Goal: Task Accomplishment & Management: Use online tool/utility

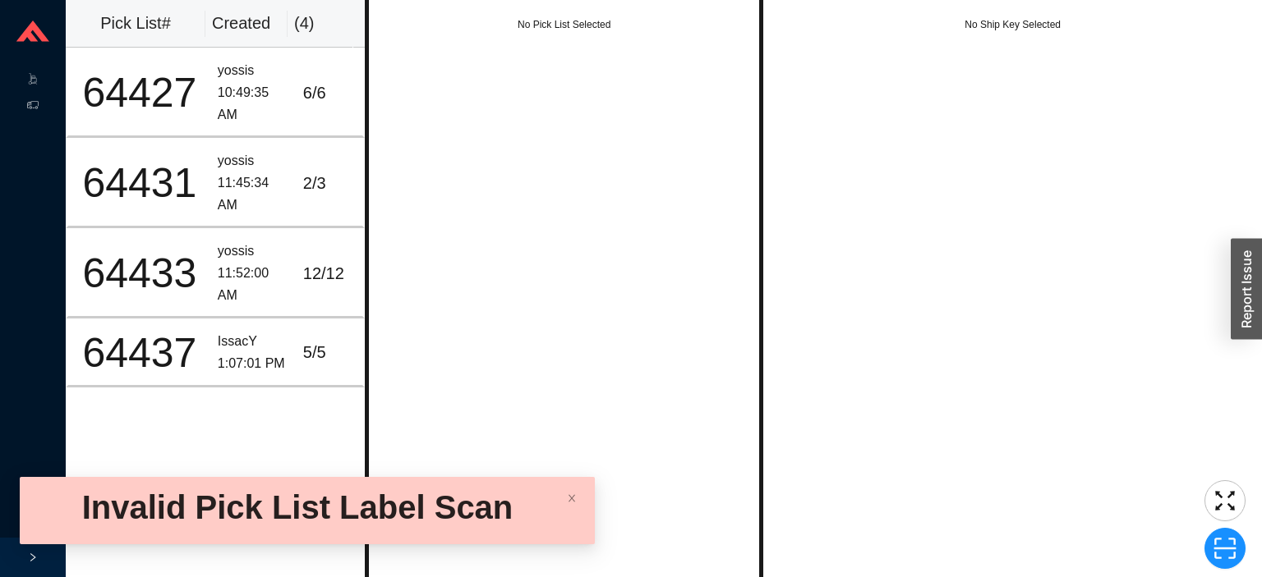
click at [44, 35] on icon at bounding box center [32, 31] width 33 height 21
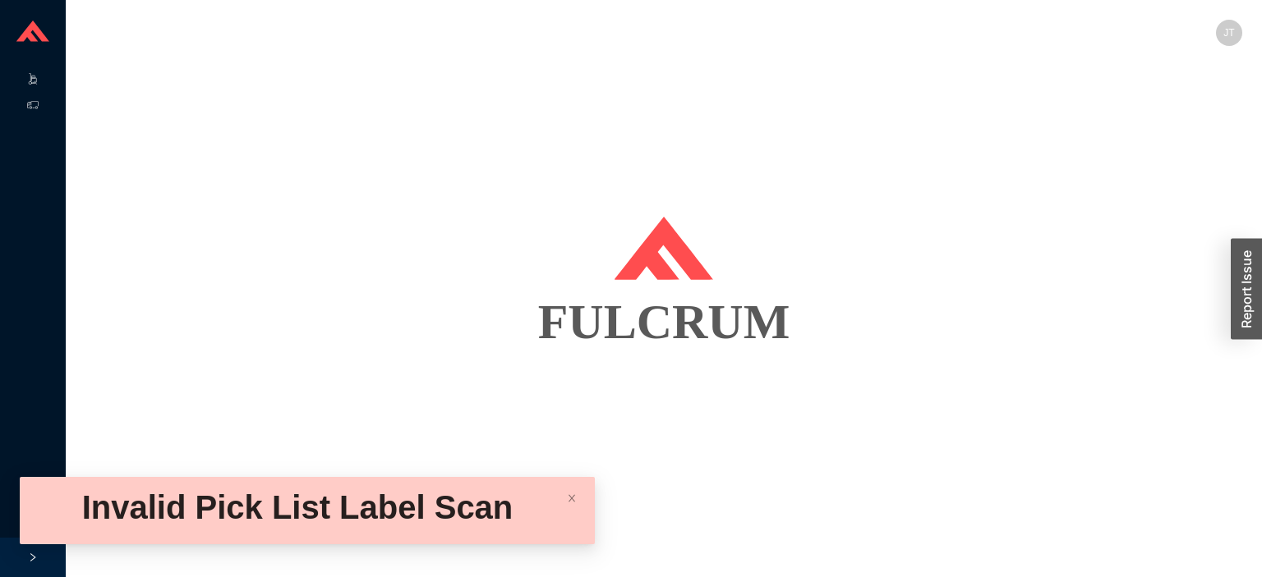
click at [33, 79] on icon ".warehouse-cart-packages-a{fill:none;stroke:currentColor;stroke-linecap:round;s…" at bounding box center [32, 78] width 11 height 11
click at [124, 76] on link "Start Pick" at bounding box center [103, 79] width 42 height 11
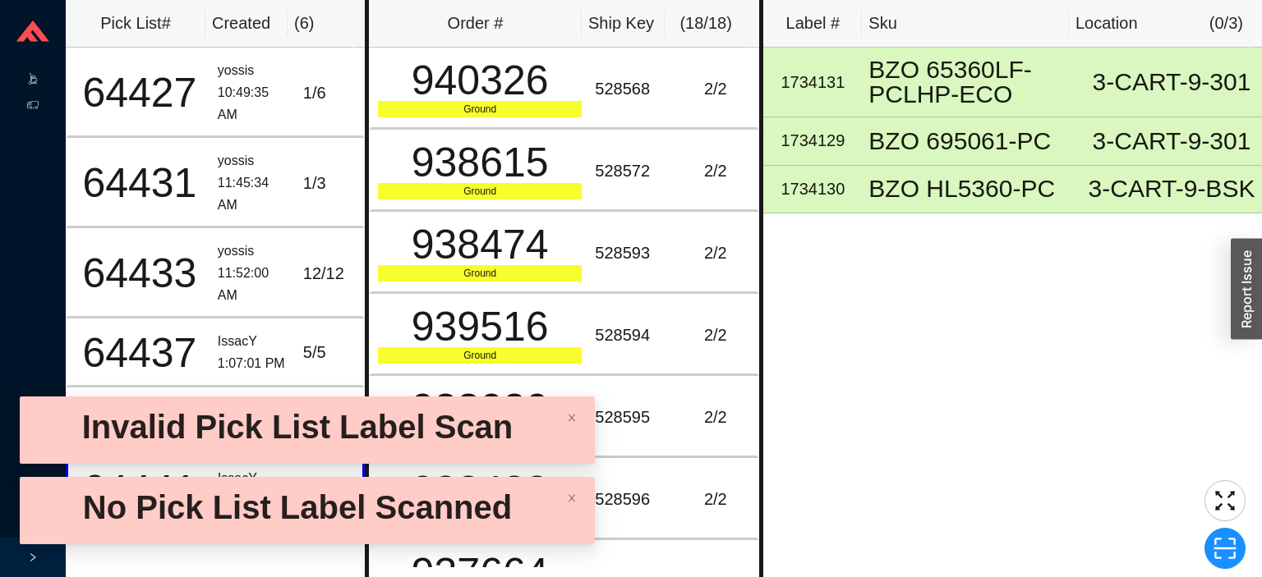
click at [34, 84] on icon at bounding box center [34, 84] width 6 height 1
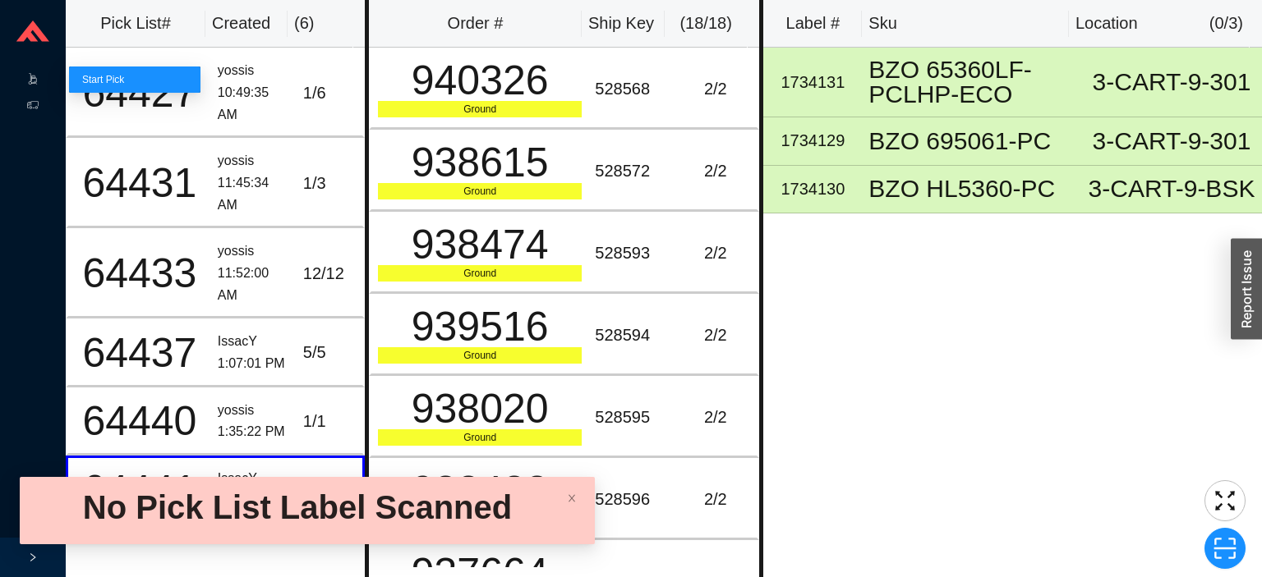
click at [124, 85] on link "Start Pick" at bounding box center [103, 79] width 42 height 11
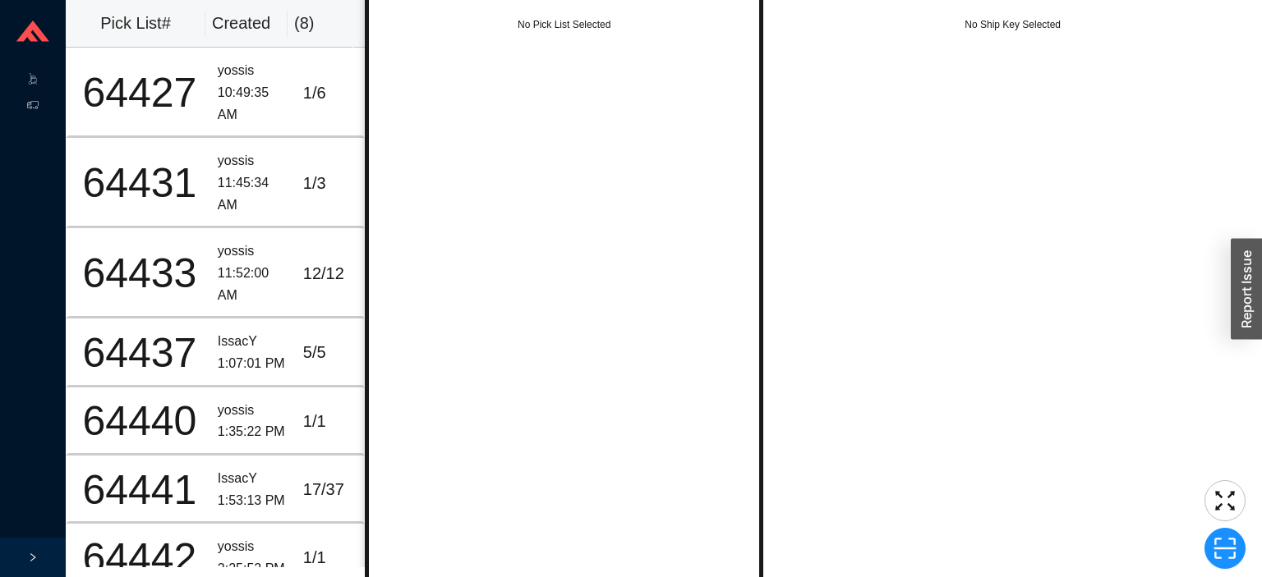
scroll to position [98, 0]
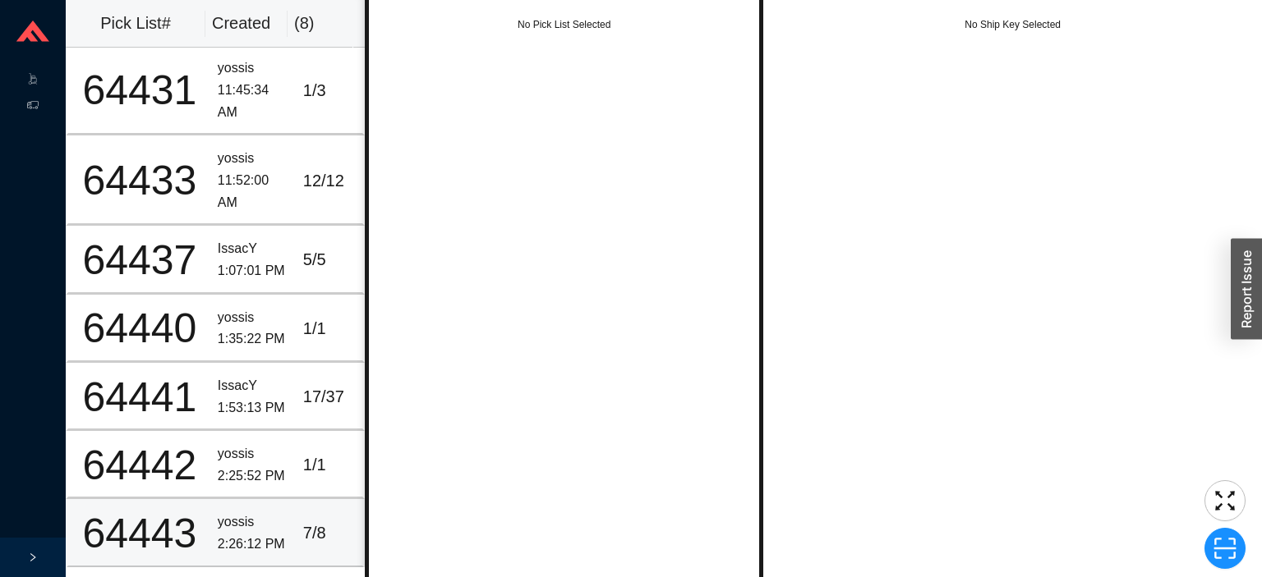
click at [234, 541] on div "2:26:12 PM" at bounding box center [254, 545] width 72 height 22
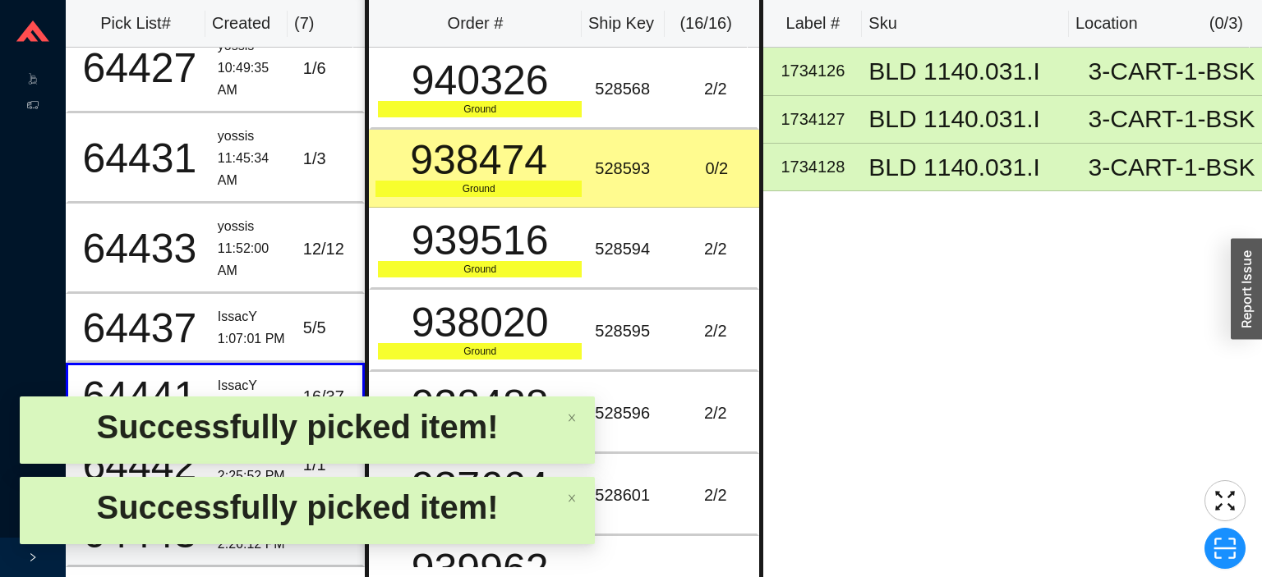
scroll to position [0, 0]
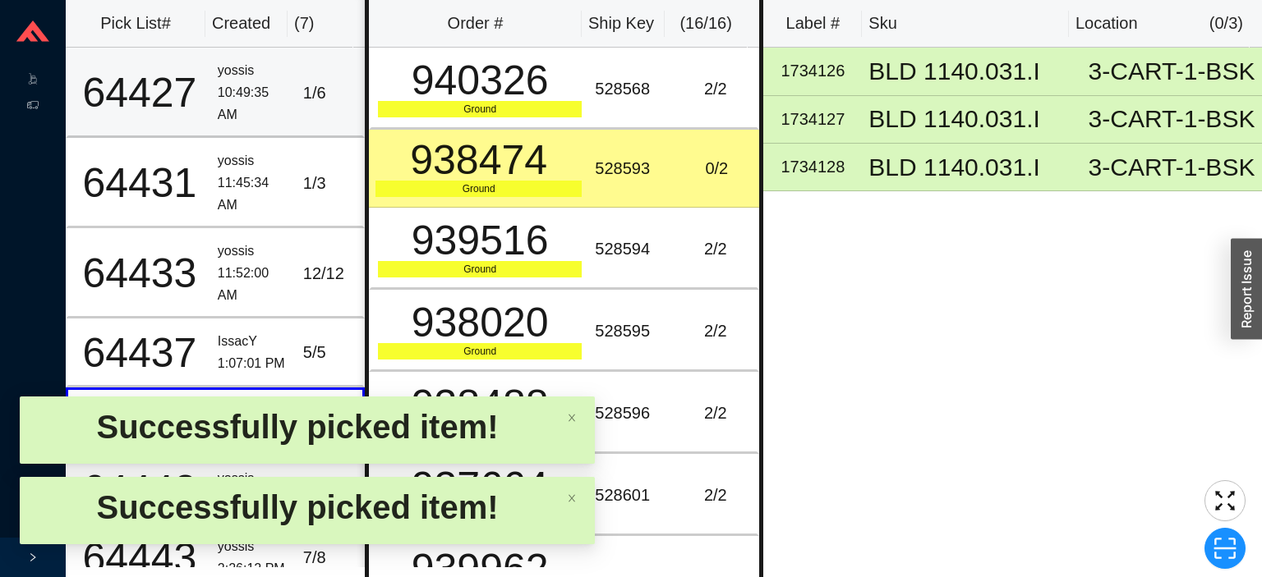
click at [252, 107] on div "10:49:35 AM" at bounding box center [254, 104] width 72 height 44
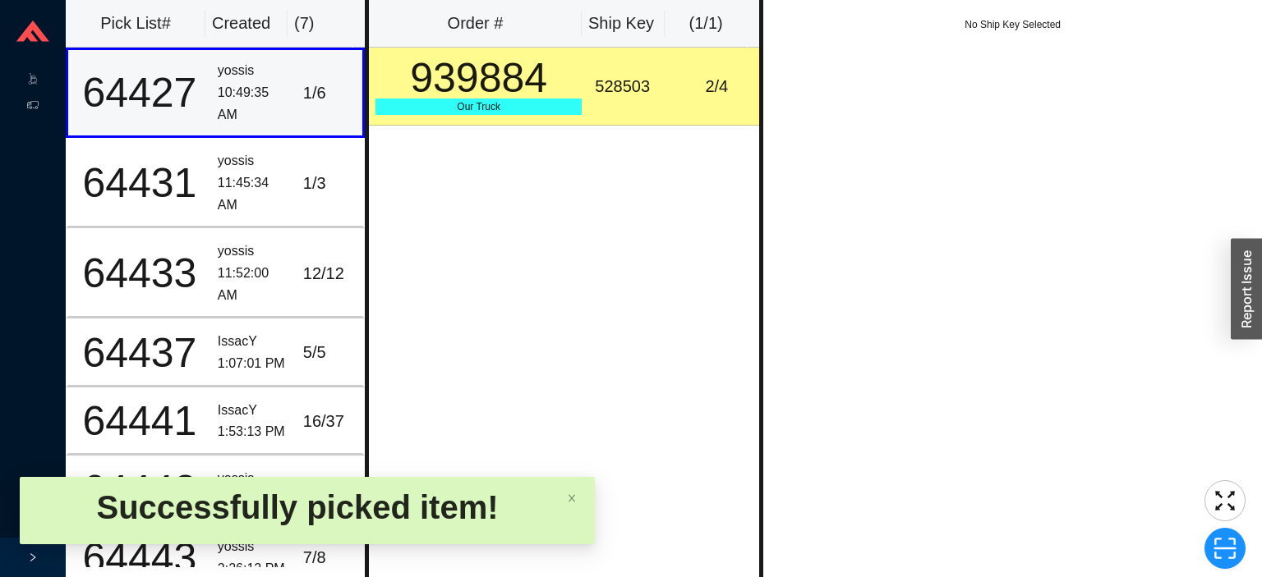
click at [588, 67] on td "528503" at bounding box center [630, 87] width 85 height 78
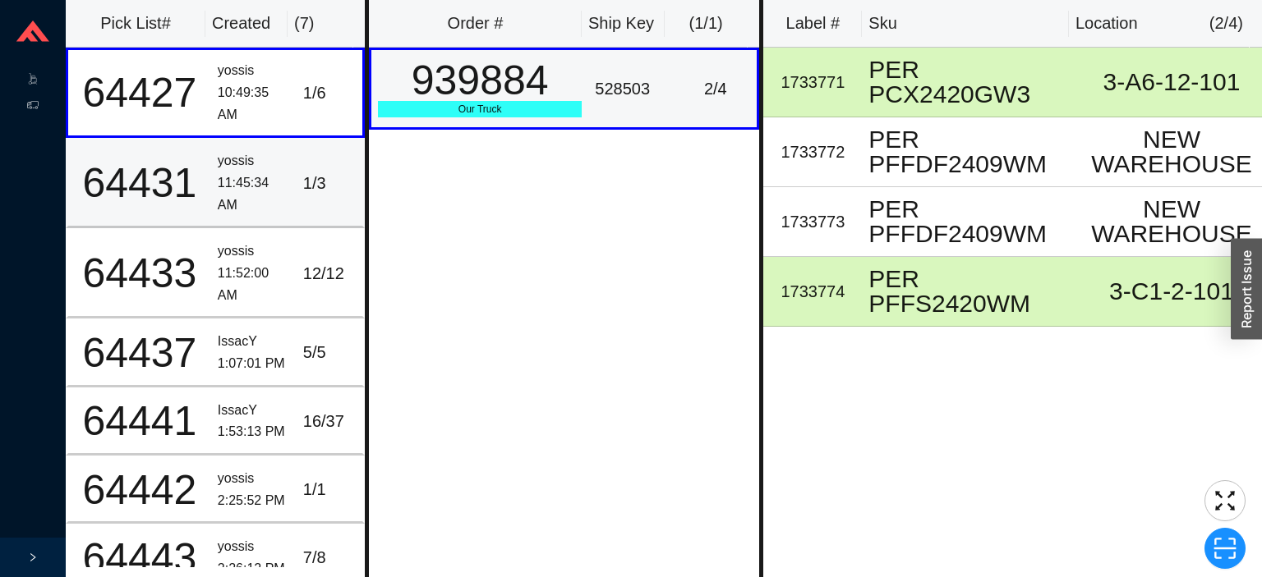
click at [221, 164] on div "yossis" at bounding box center [254, 161] width 72 height 22
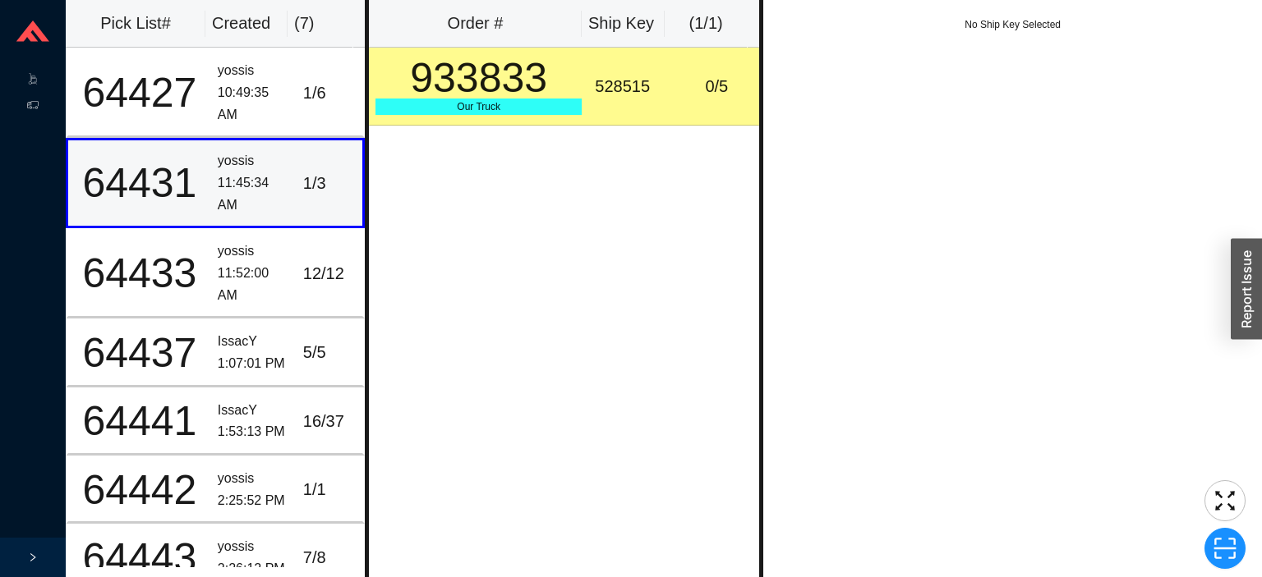
click at [510, 105] on div "Our Truck" at bounding box center [478, 107] width 206 height 16
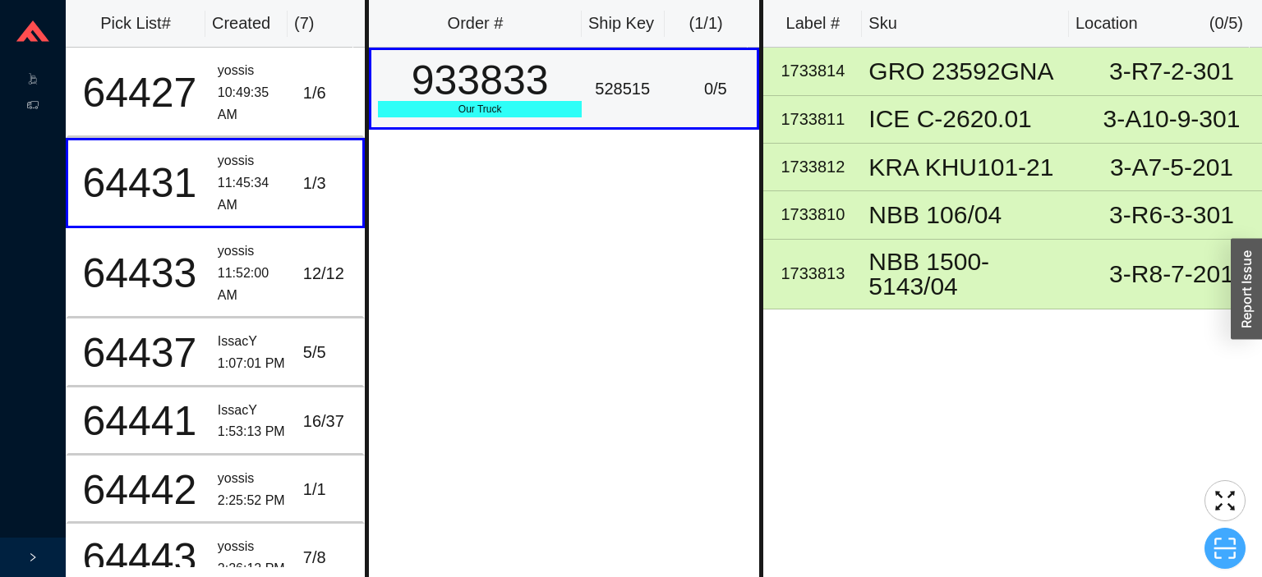
click at [1224, 546] on icon "scan" at bounding box center [1224, 548] width 25 height 25
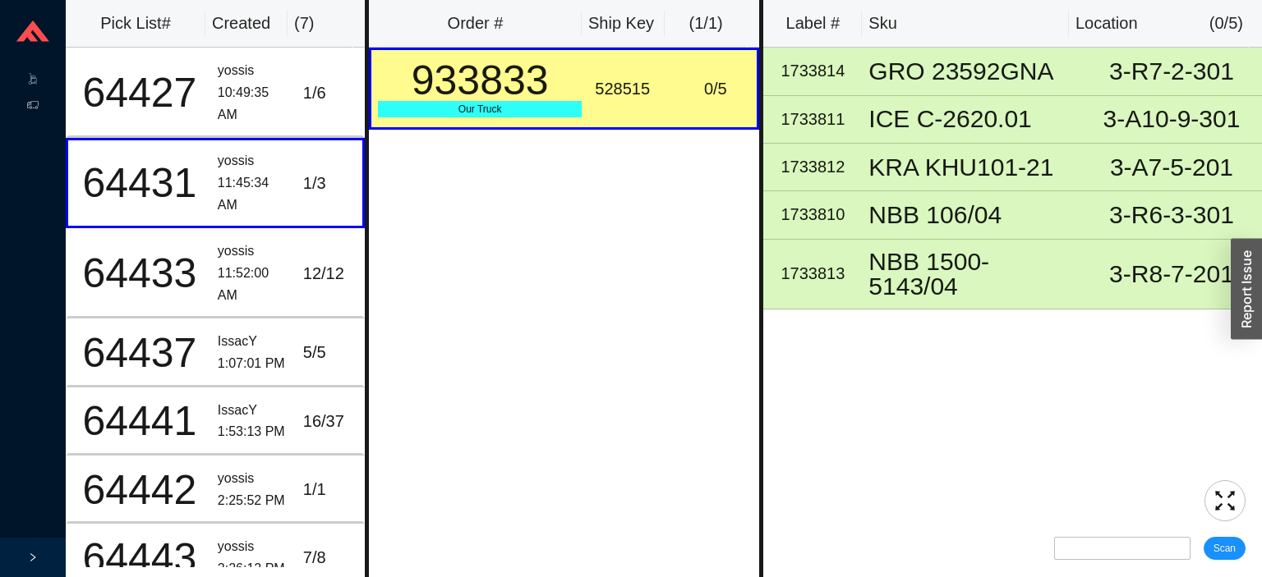
click at [1095, 545] on input "text" at bounding box center [1122, 548] width 136 height 23
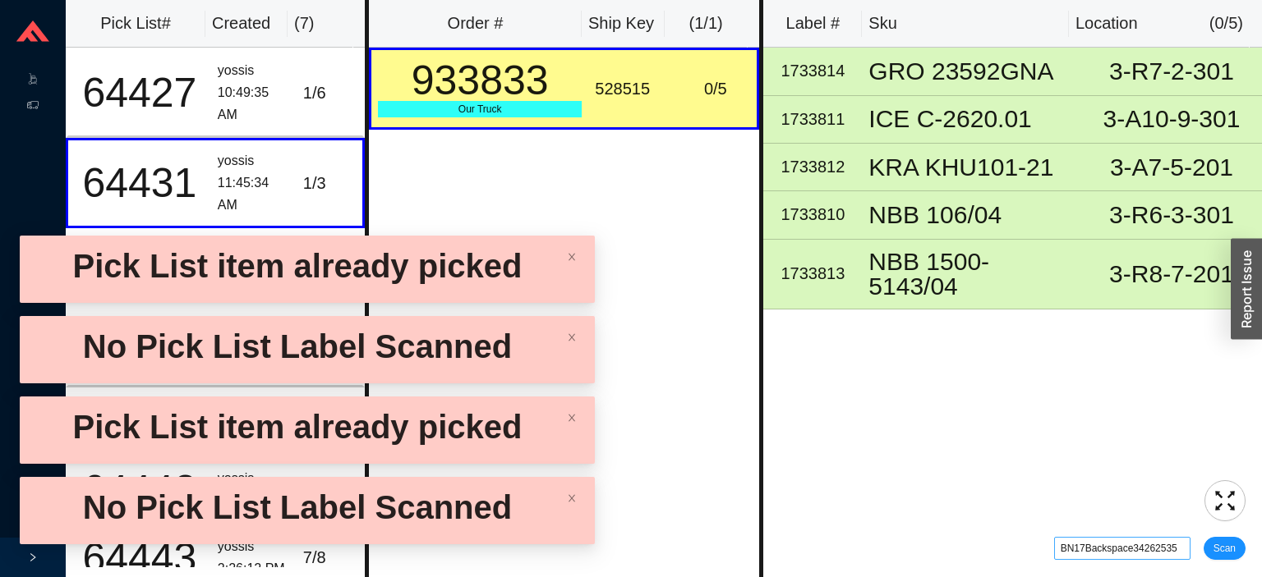
click at [1180, 549] on input "BN17Backspace34262535" at bounding box center [1122, 548] width 136 height 23
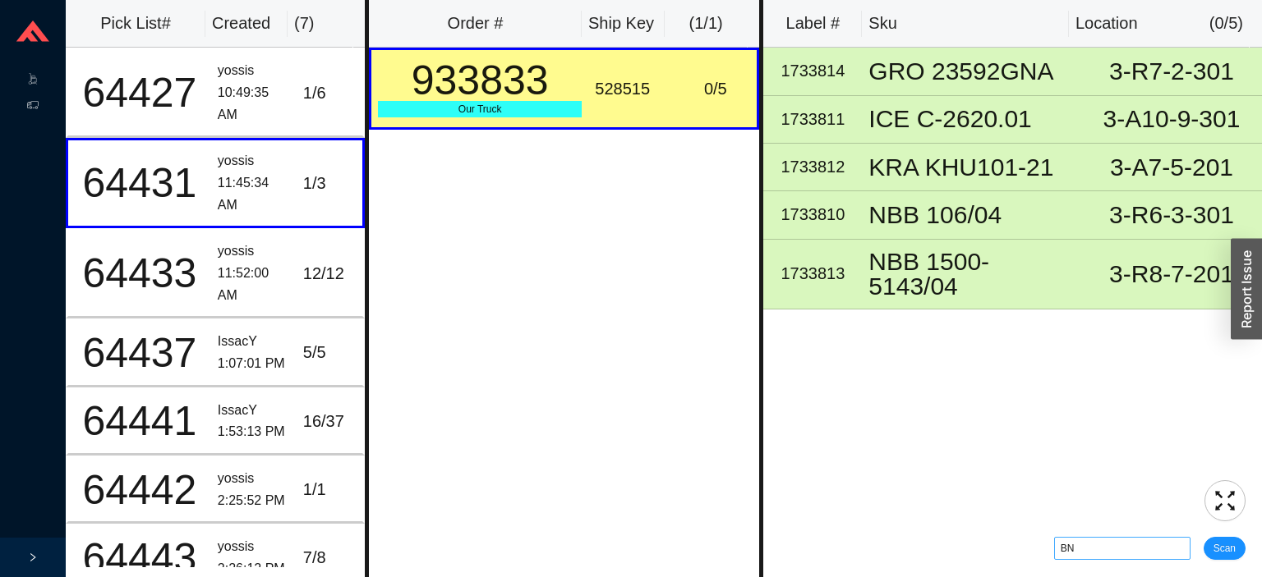
type input "B"
type input "Sk528515"
click button "Scan" at bounding box center [1224, 548] width 42 height 23
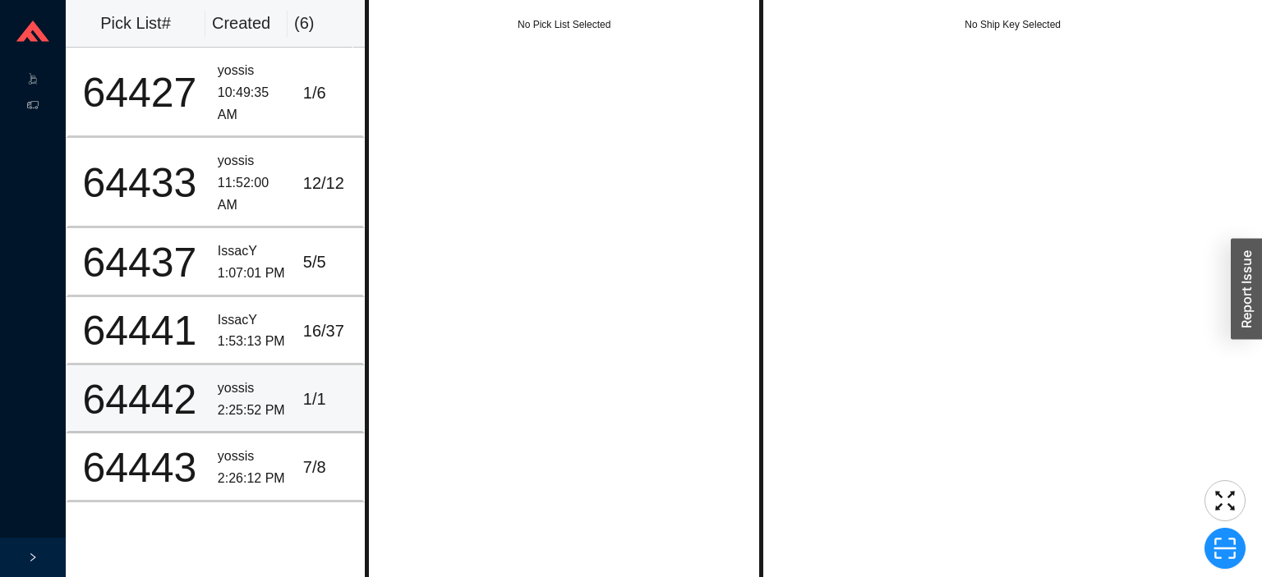
click at [195, 379] on div "64442" at bounding box center [140, 399] width 130 height 41
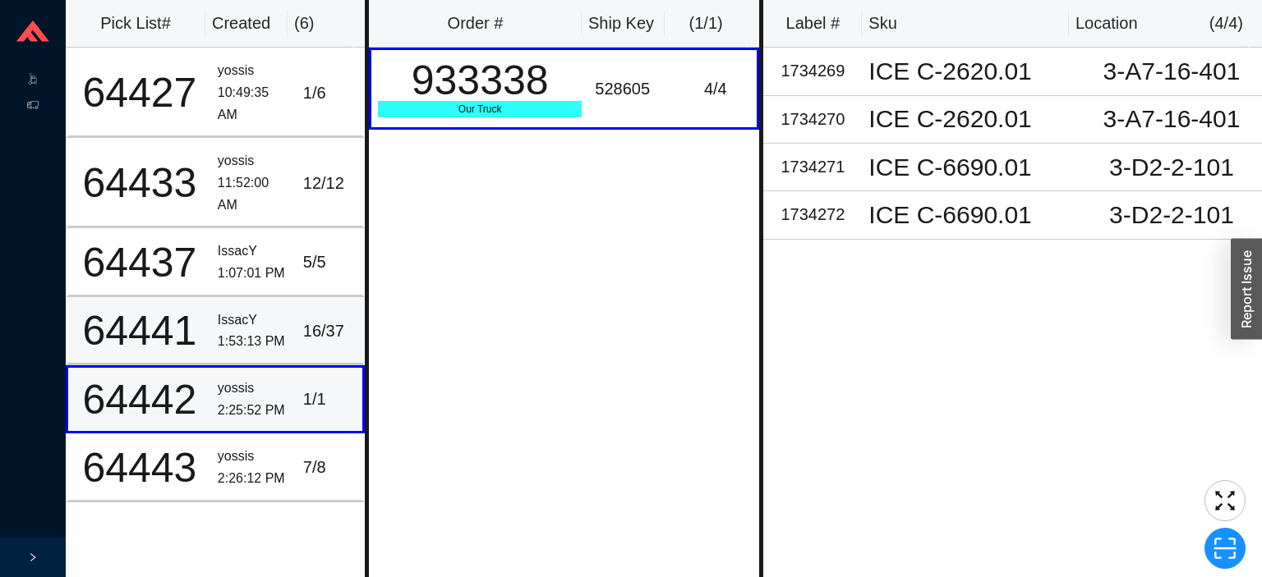
click at [259, 347] on div "1:53:13 PM" at bounding box center [254, 342] width 72 height 22
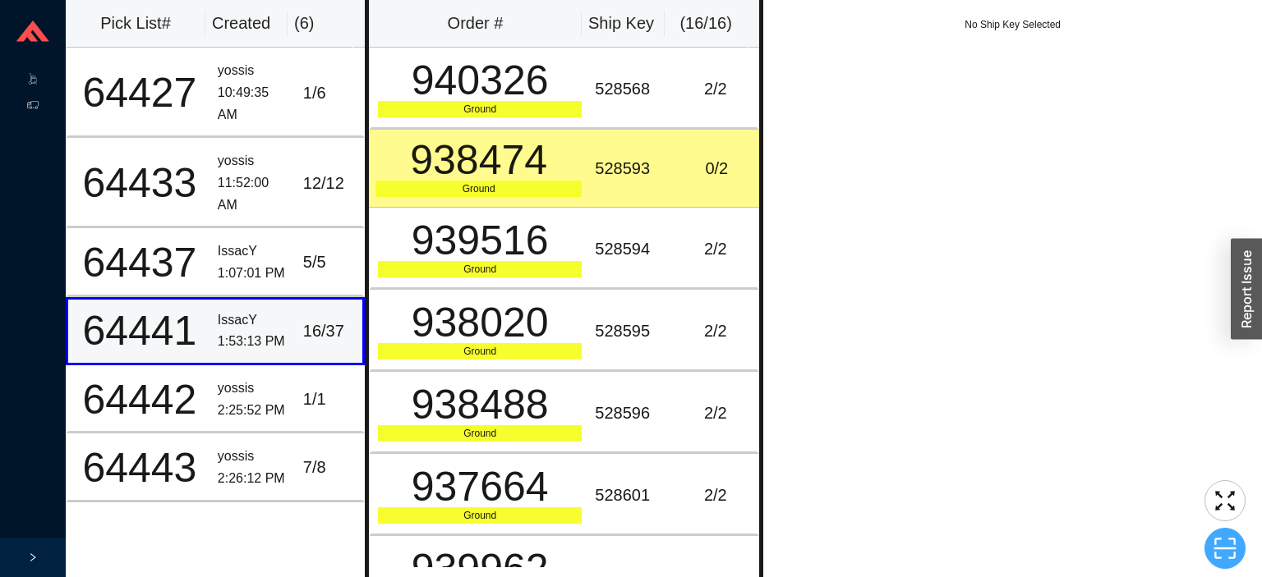
click at [1223, 549] on icon "scan" at bounding box center [1225, 548] width 22 height 21
type input "Dk528593"
click button "Scan" at bounding box center [1224, 548] width 42 height 23
click at [1228, 561] on button "button" at bounding box center [1224, 548] width 41 height 41
type input "D"
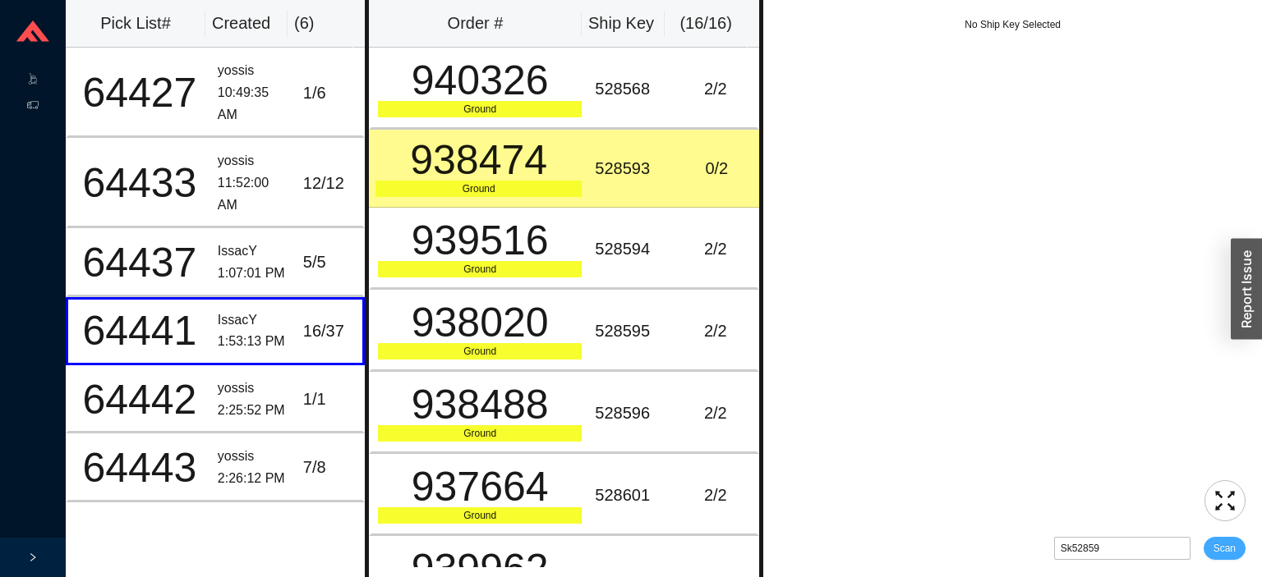
type input "Sk528593"
click button "Scan" at bounding box center [1224, 548] width 42 height 23
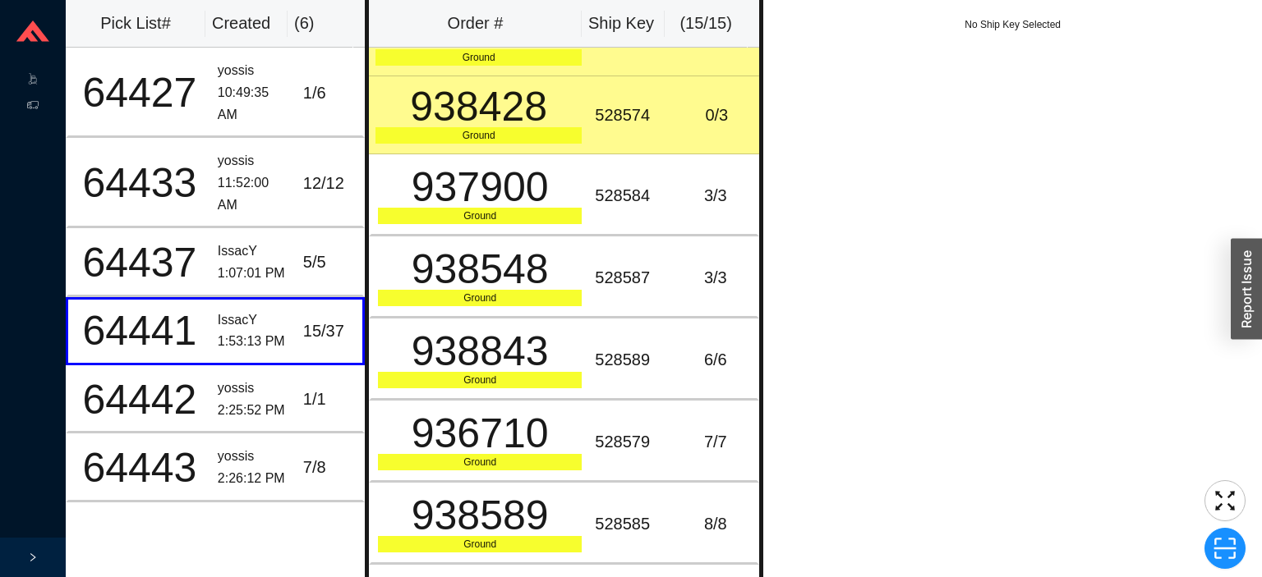
scroll to position [542, 0]
click at [595, 347] on div "528589" at bounding box center [631, 360] width 72 height 27
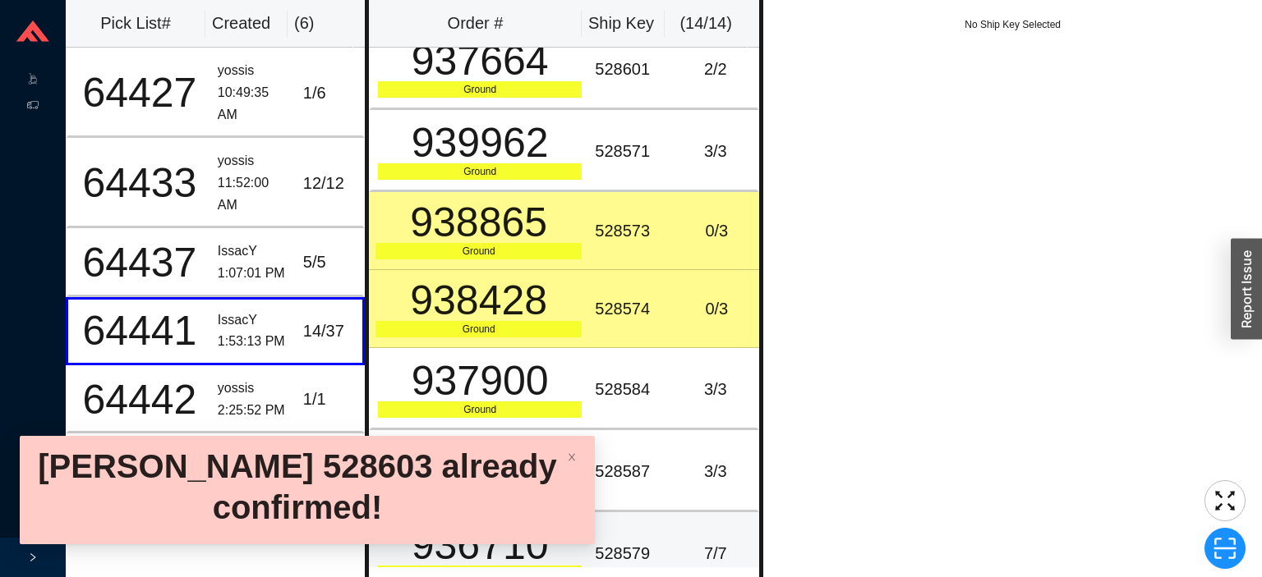
scroll to position [330, 0]
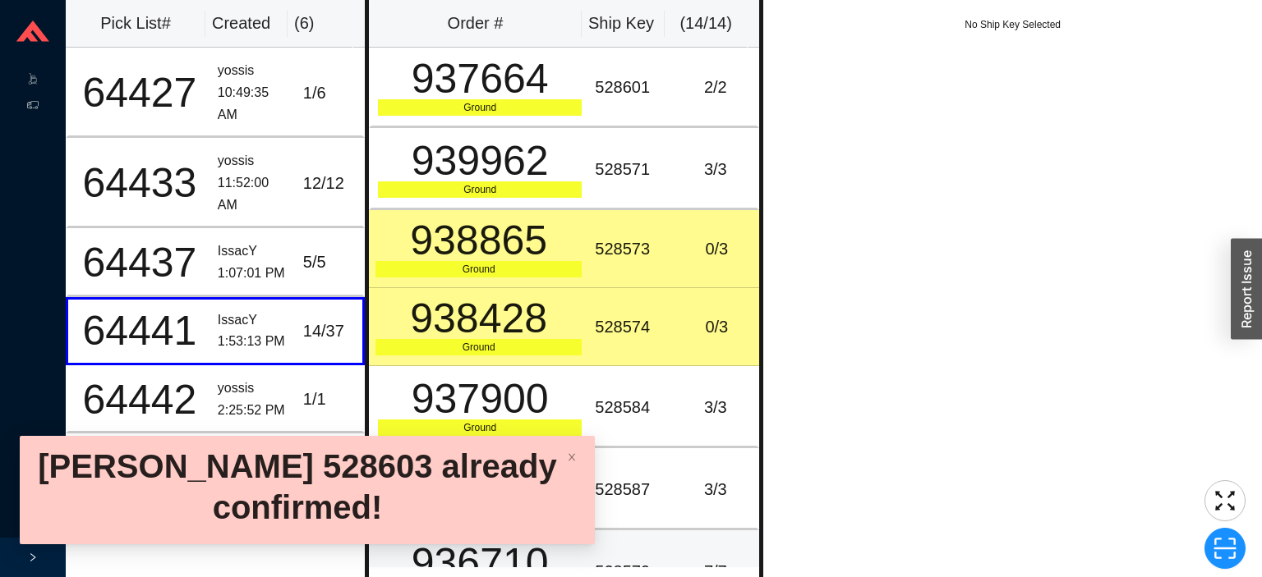
click at [588, 237] on td "528573" at bounding box center [630, 249] width 85 height 78
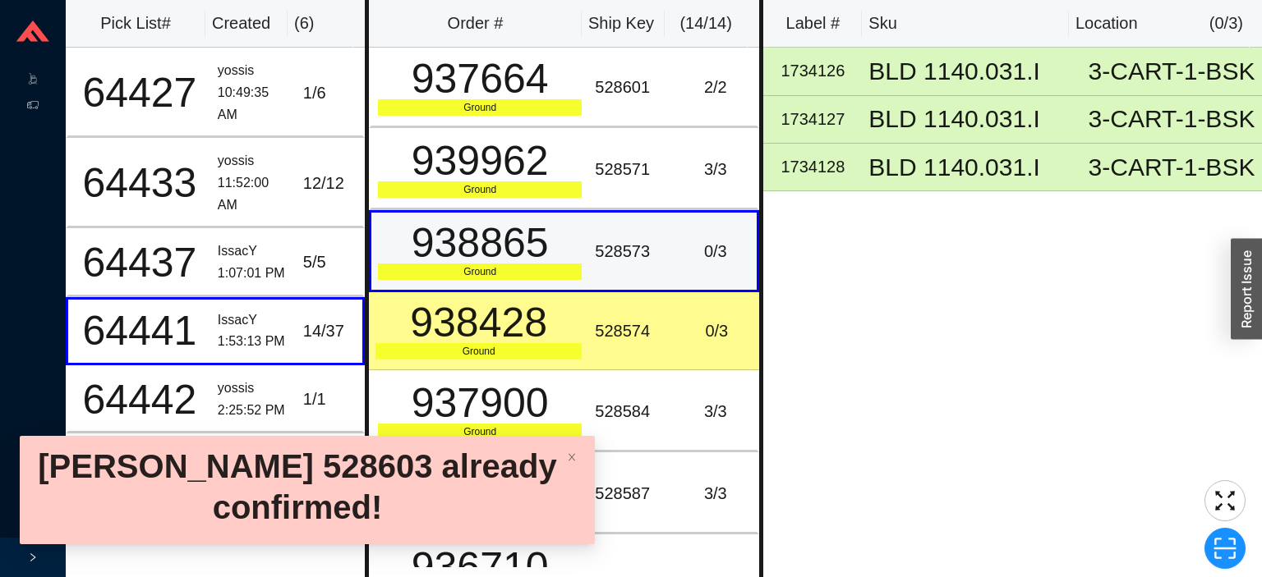
click at [617, 306] on td "528574" at bounding box center [630, 331] width 85 height 78
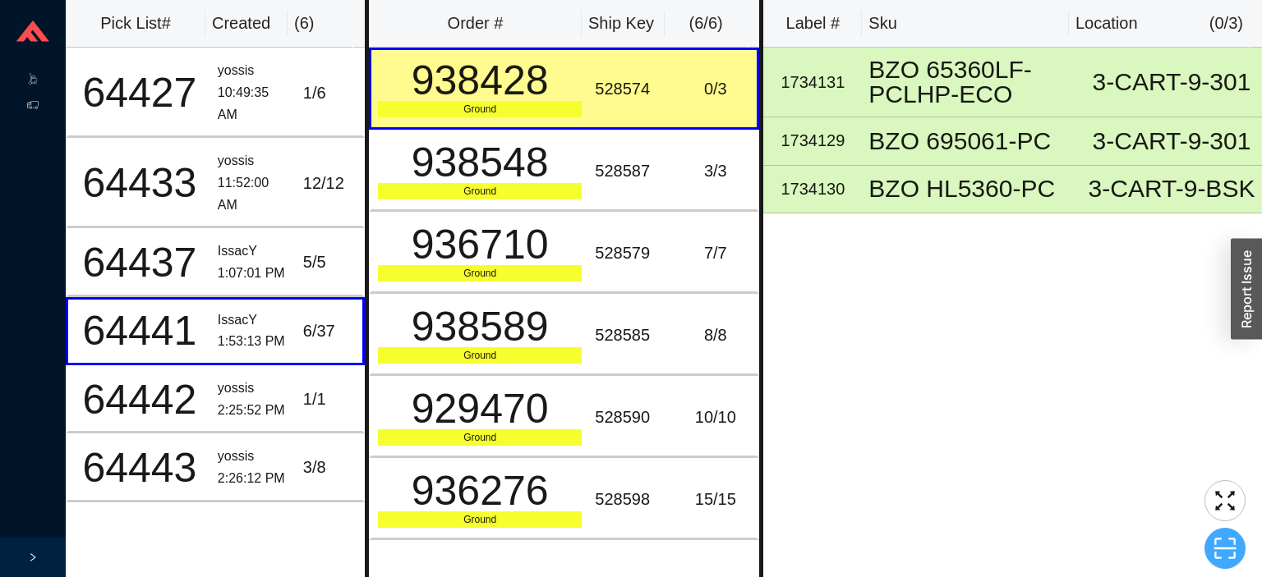
scroll to position [0, 0]
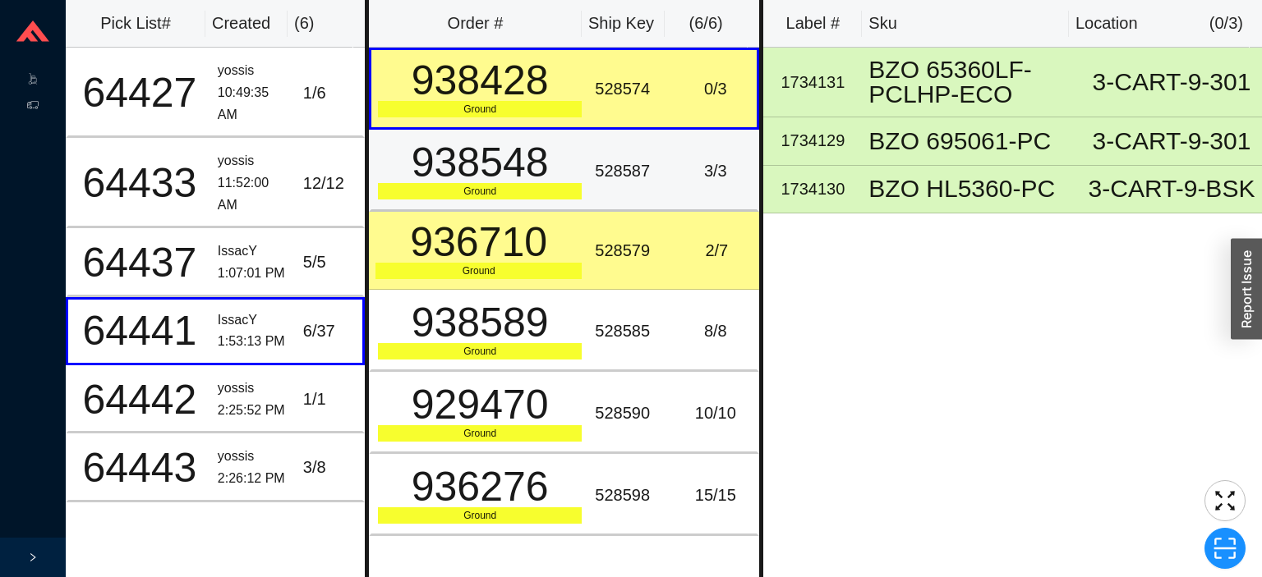
click at [683, 163] on div "3 / 3" at bounding box center [715, 171] width 70 height 27
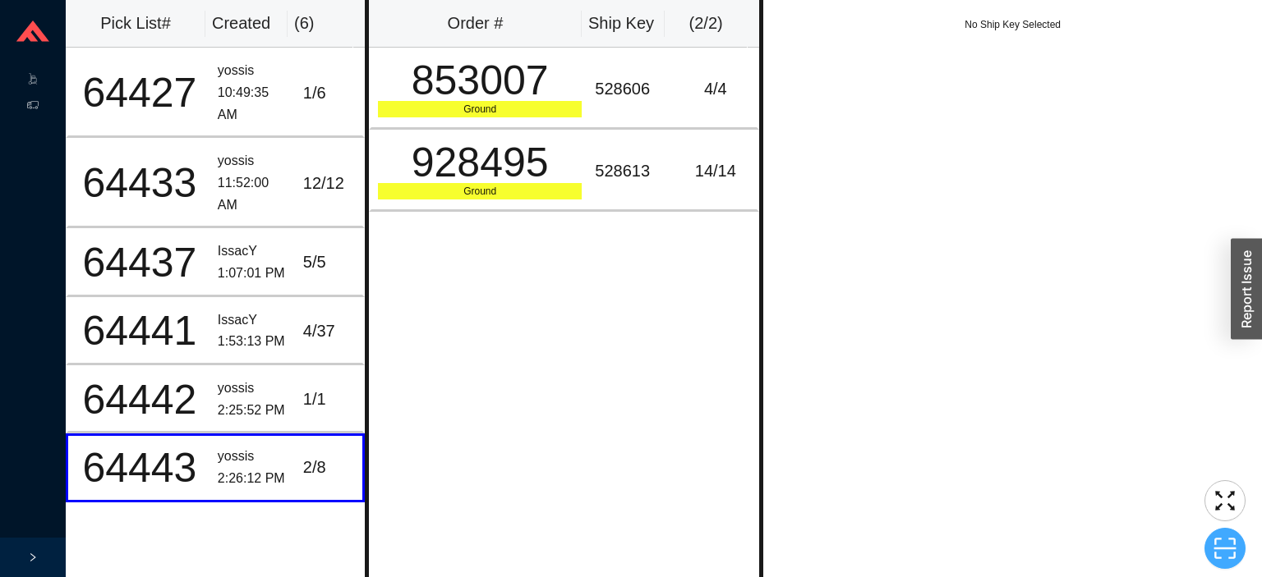
click at [195, 398] on div "64442" at bounding box center [140, 399] width 130 height 41
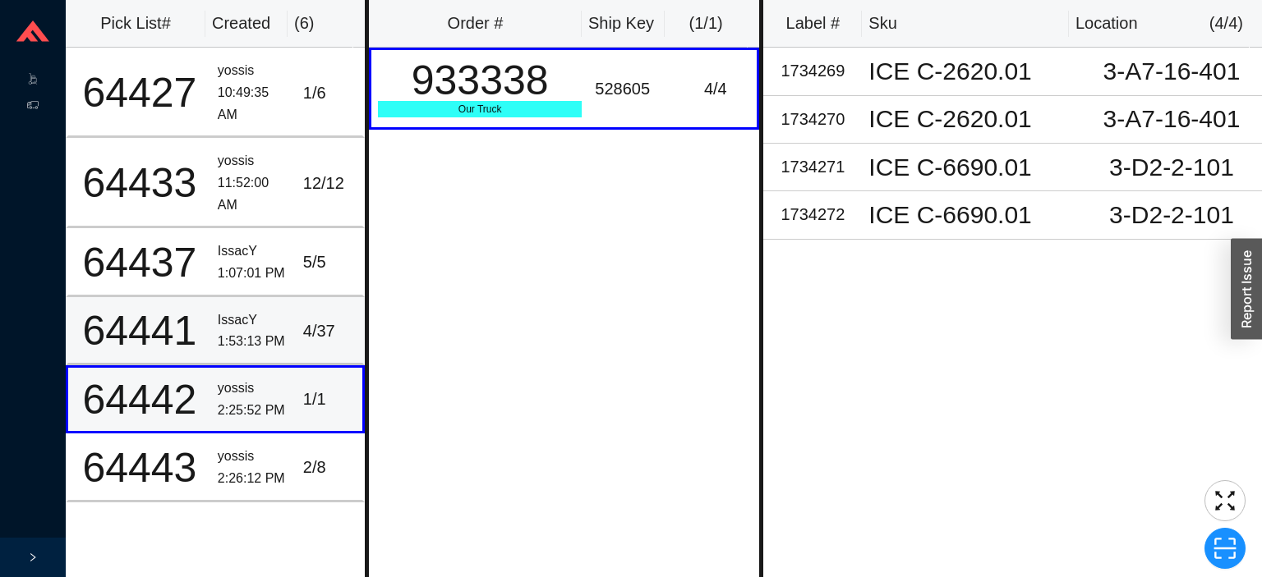
click at [202, 316] on td "64441" at bounding box center [138, 331] width 145 height 68
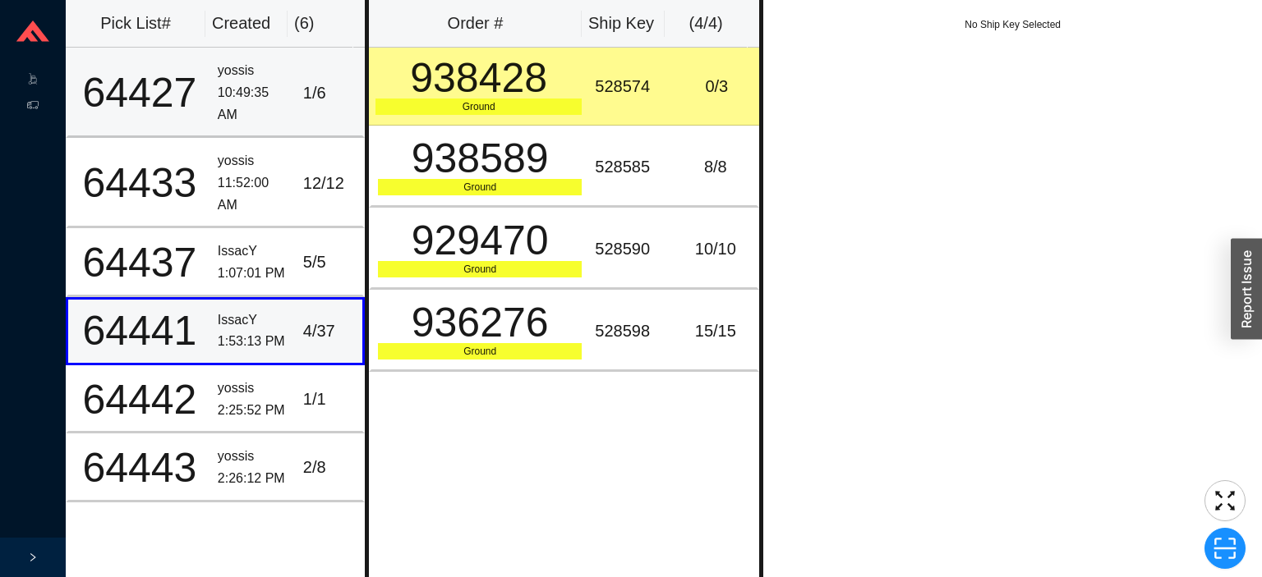
click at [184, 113] on div "64427" at bounding box center [140, 92] width 130 height 41
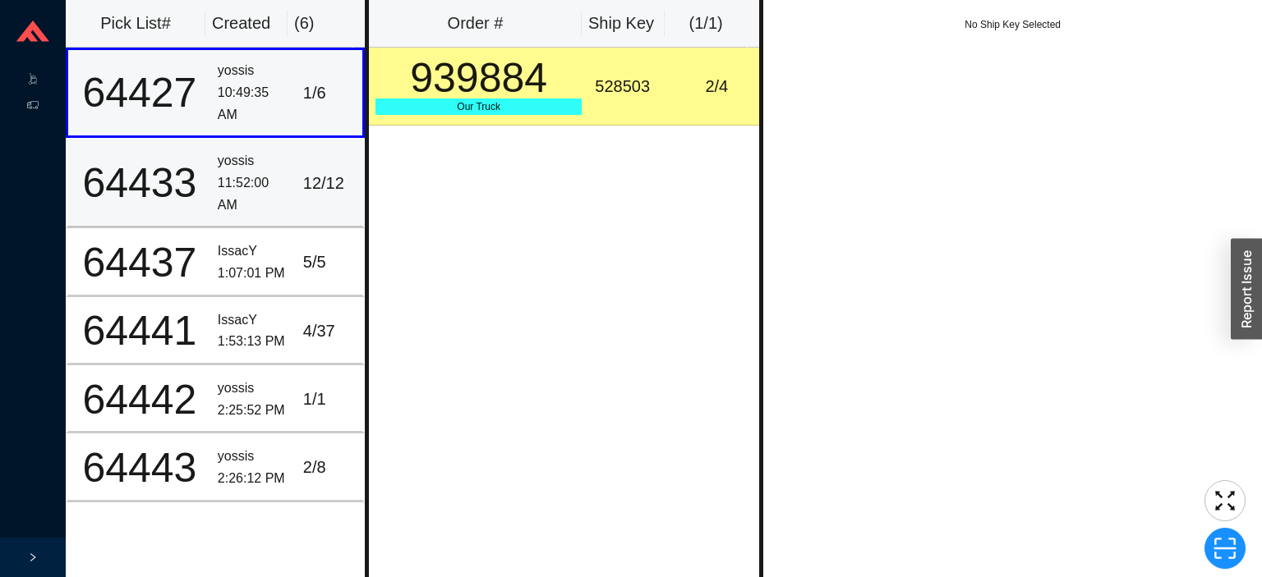
click at [198, 177] on div "64433" at bounding box center [140, 183] width 130 height 41
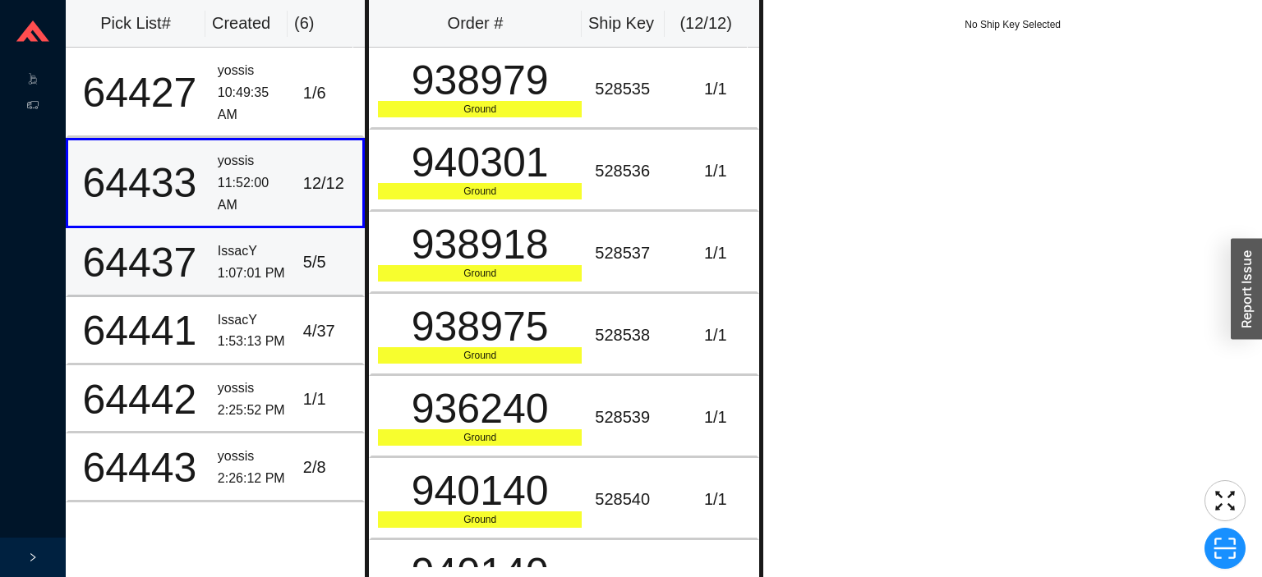
click at [222, 254] on div "IssacY" at bounding box center [254, 252] width 72 height 22
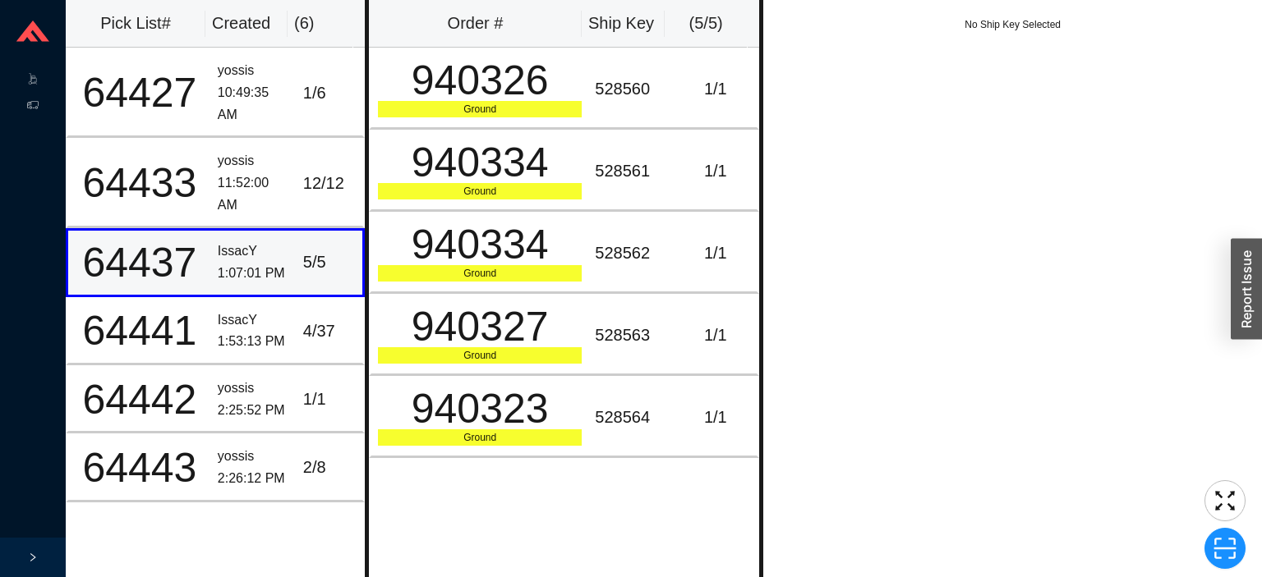
click at [250, 314] on div "IssacY" at bounding box center [254, 321] width 72 height 22
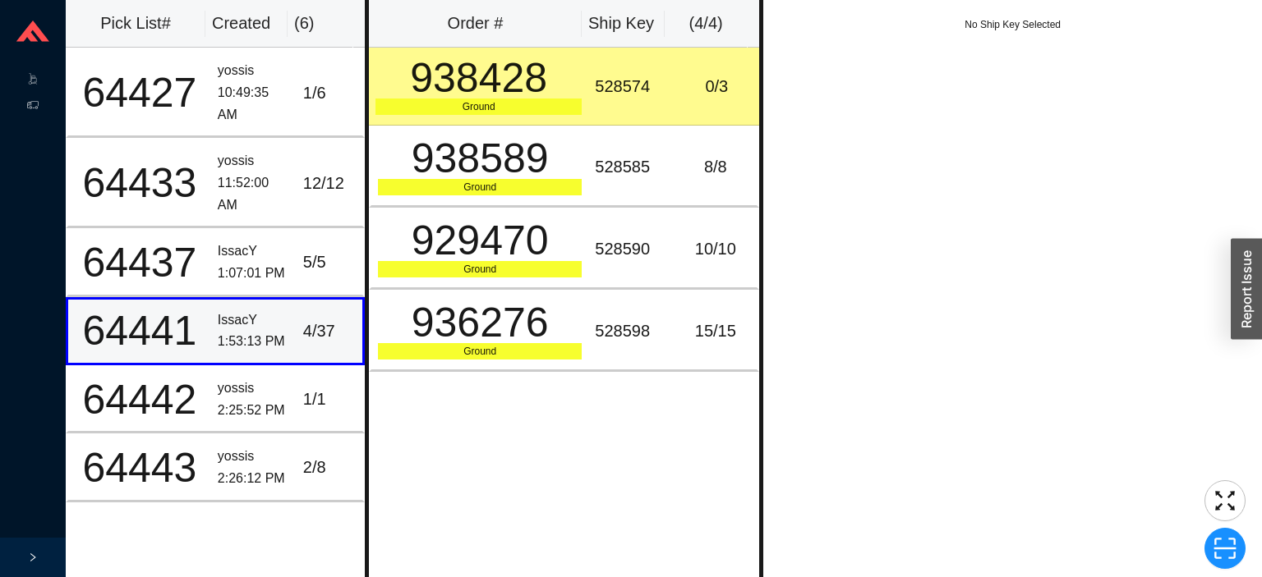
click at [247, 379] on div "yossis" at bounding box center [254, 389] width 72 height 22
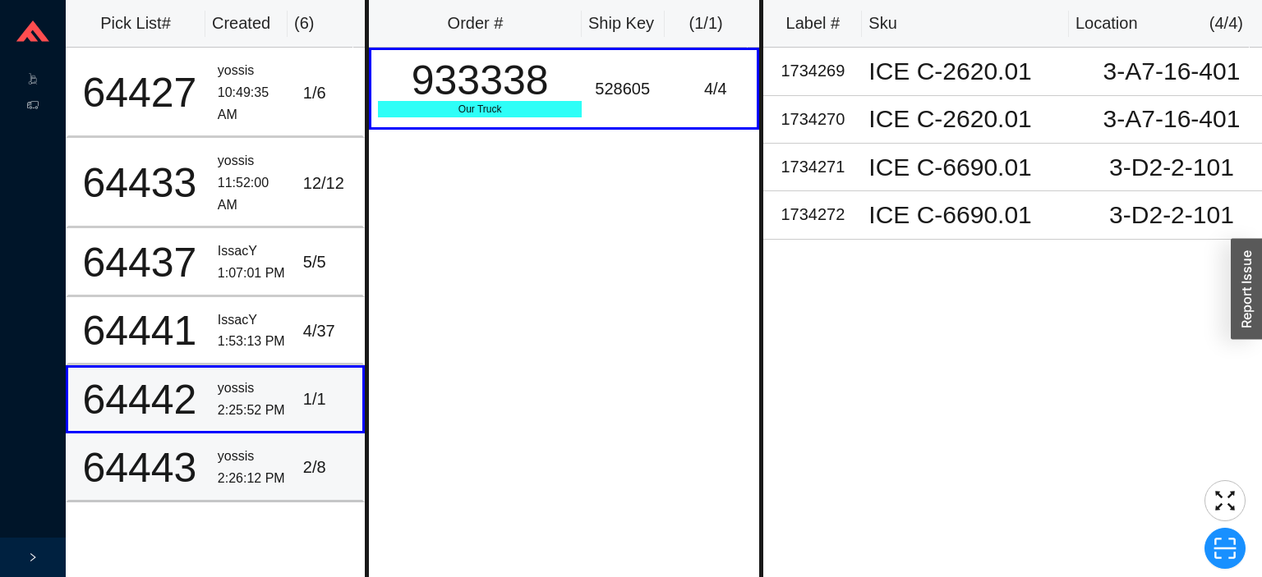
click at [249, 434] on td "yossis 2:26:12 PM" at bounding box center [253, 468] width 85 height 68
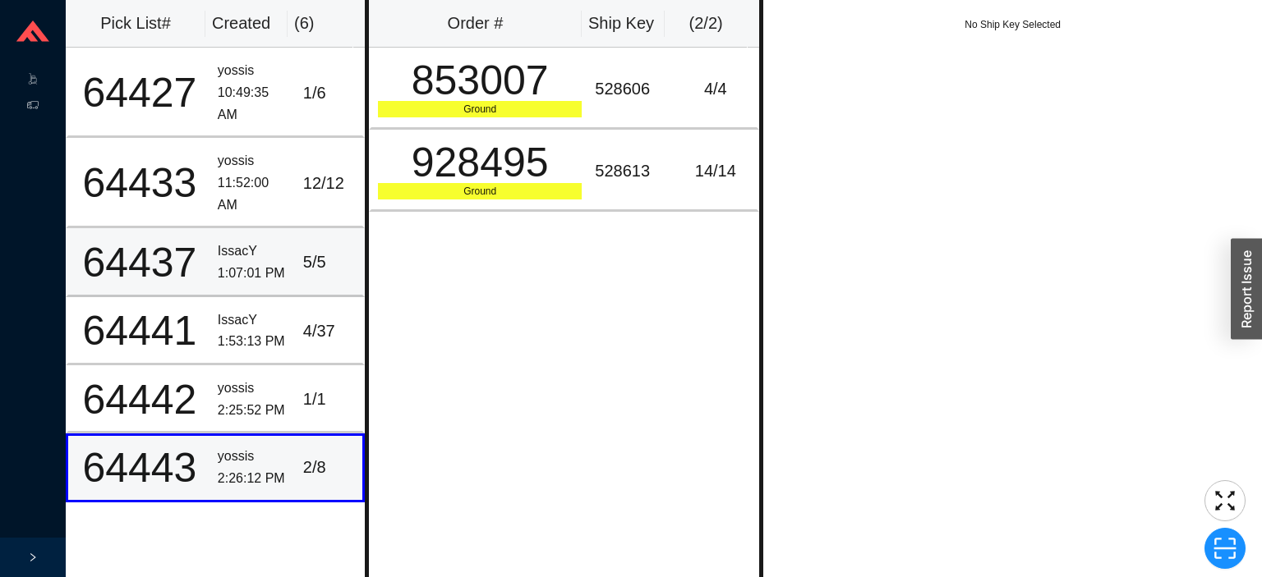
click at [174, 228] on td "64437" at bounding box center [138, 262] width 145 height 68
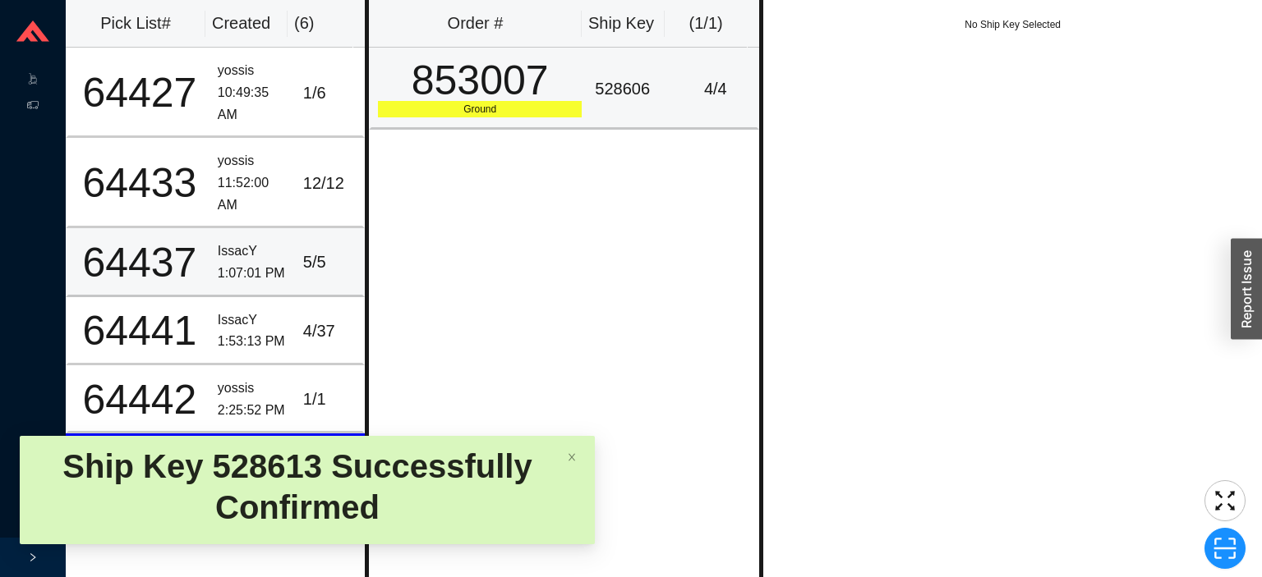
click at [595, 82] on div "528606" at bounding box center [631, 89] width 72 height 27
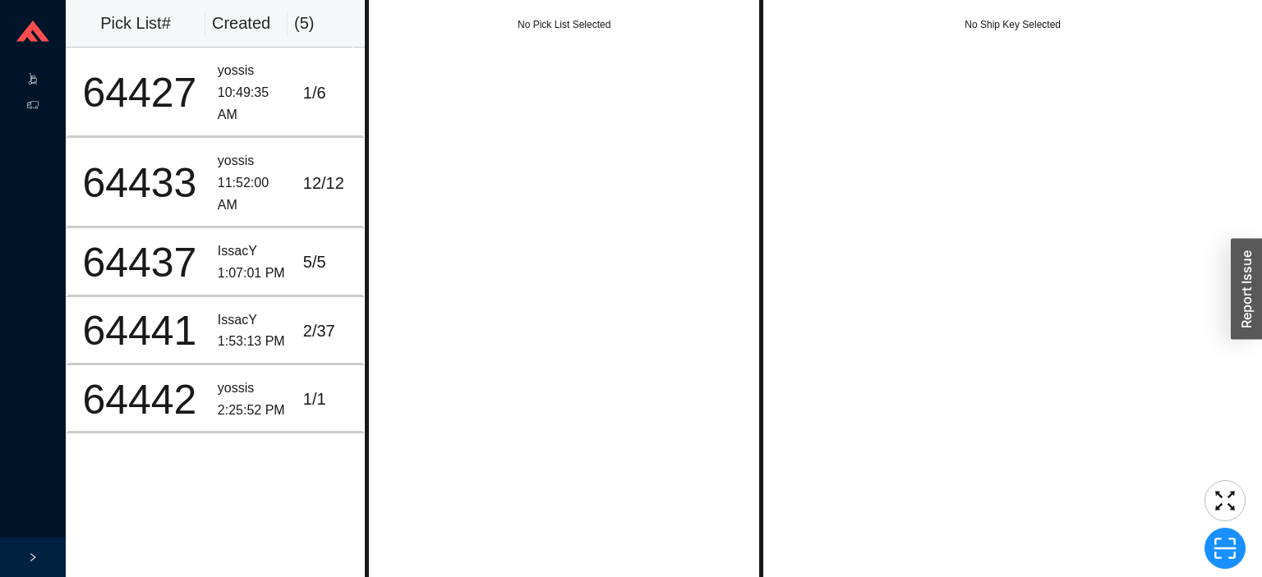
click at [33, 79] on icon ".warehouse-cart-packages-a{fill:none;stroke:currentColor;stroke-linecap:round;s…" at bounding box center [32, 78] width 11 height 11
click at [34, 84] on icon at bounding box center [34, 84] width 6 height 1
click at [45, 80] on icon at bounding box center [48, 80] width 8 height 0
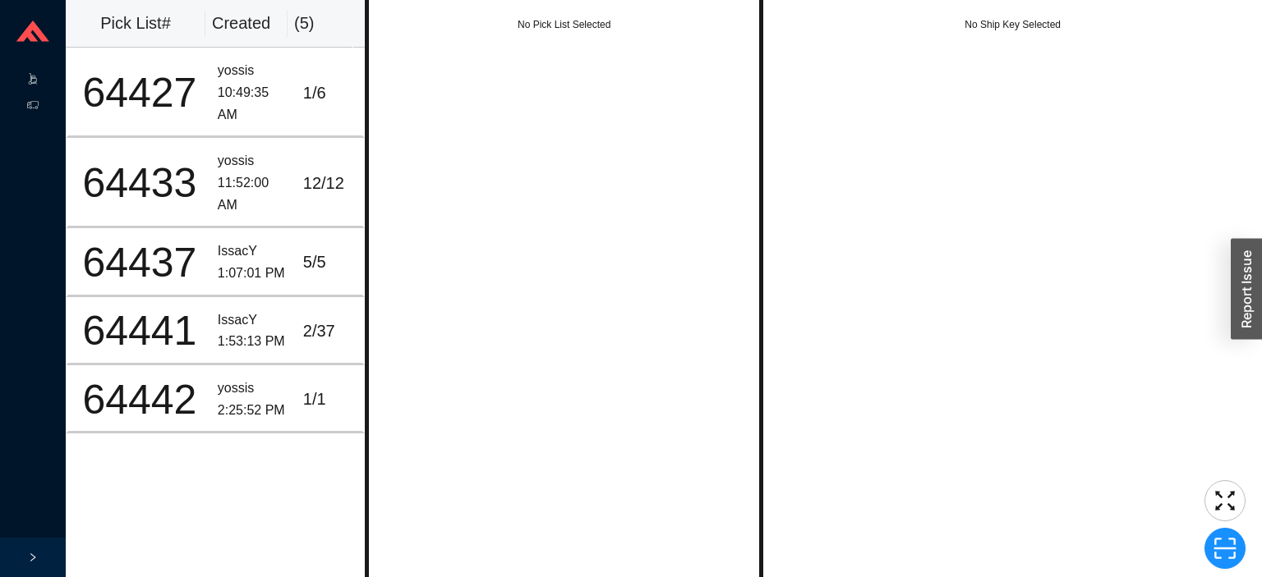
click at [33, 79] on icon ".warehouse-cart-packages-a{fill:none;stroke:currentColor;stroke-linecap:round;s…" at bounding box center [32, 78] width 11 height 11
click at [48, 80] on icon at bounding box center [48, 80] width 8 height 0
click at [34, 84] on icon at bounding box center [34, 84] width 6 height 1
click at [33, 79] on icon ".warehouse-cart-packages-a{fill:none;stroke:currentColor;stroke-linecap:round;s…" at bounding box center [32, 78] width 11 height 11
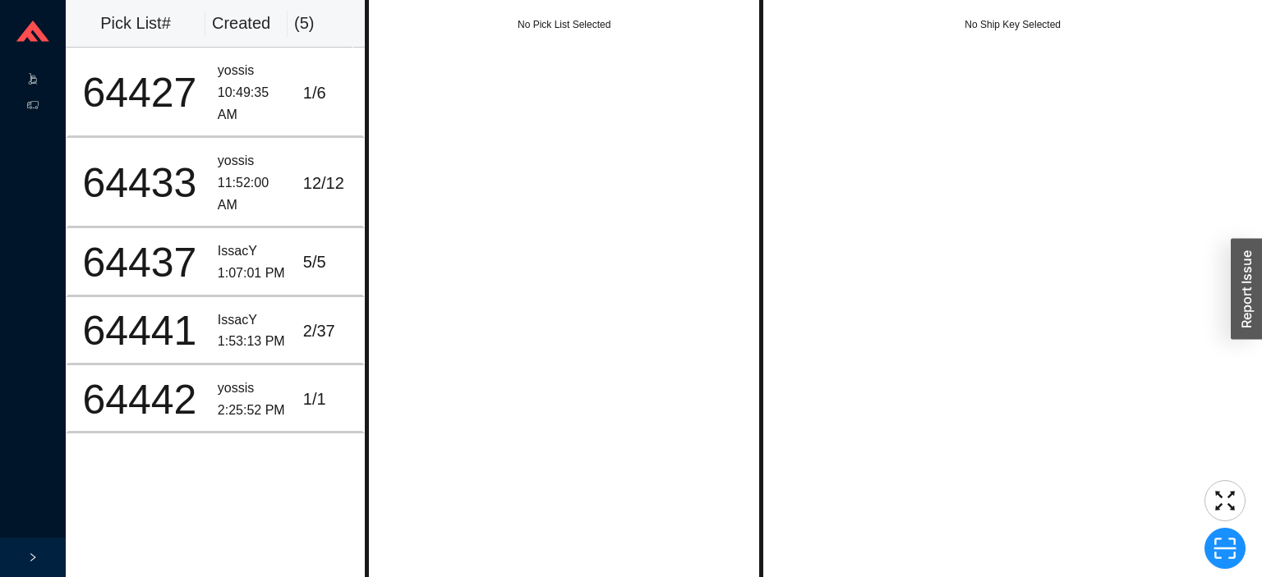
click at [33, 79] on icon ".warehouse-cart-packages-a{fill:none;stroke:currentColor;stroke-linecap:round;s…" at bounding box center [32, 78] width 11 height 11
